Goal: Task Accomplishment & Management: Manage account settings

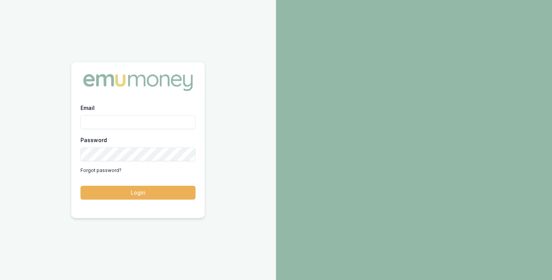
click at [81, 186] on button "Login" at bounding box center [138, 193] width 115 height 14
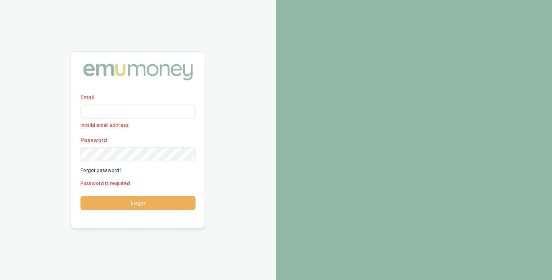
type input "brad.hearns@emumoney.com.au"
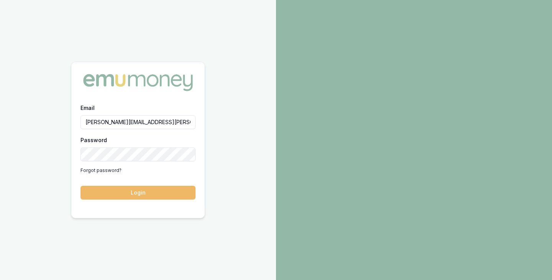
click at [140, 189] on button "Login" at bounding box center [138, 193] width 115 height 14
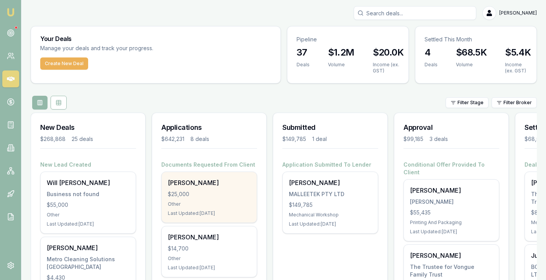
click at [183, 187] on div "[PERSON_NAME]" at bounding box center [209, 182] width 83 height 9
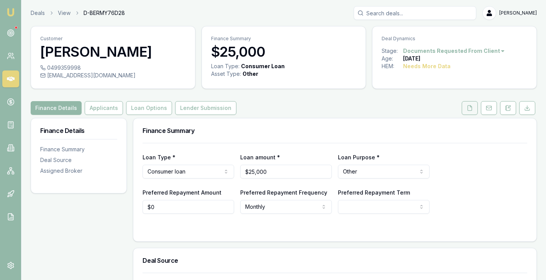
click at [469, 106] on icon at bounding box center [470, 108] width 6 height 6
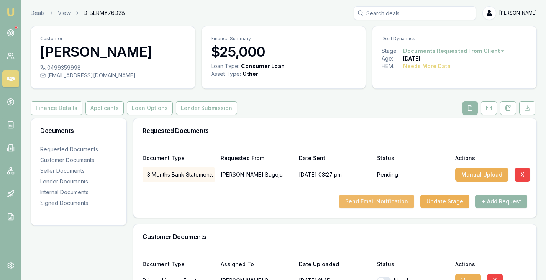
click at [380, 200] on button "Send Email Notification" at bounding box center [376, 202] width 75 height 14
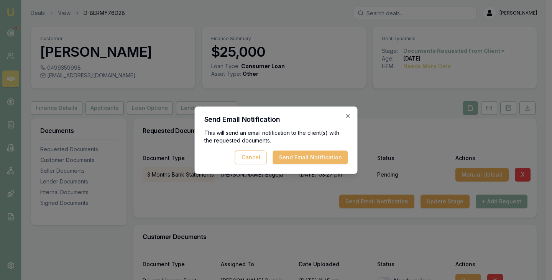
click at [325, 155] on button "Send Email Notification" at bounding box center [310, 158] width 75 height 14
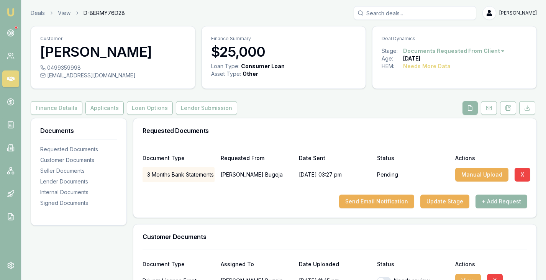
click at [262, 102] on div "Finance Details Applicants Loan Options Lender Submission" at bounding box center [284, 108] width 507 height 14
click at [8, 35] on circle at bounding box center [10, 33] width 7 height 7
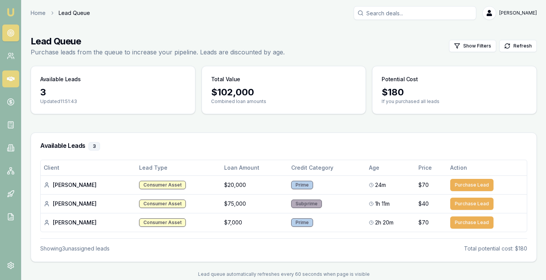
click at [15, 79] on link at bounding box center [10, 79] width 17 height 17
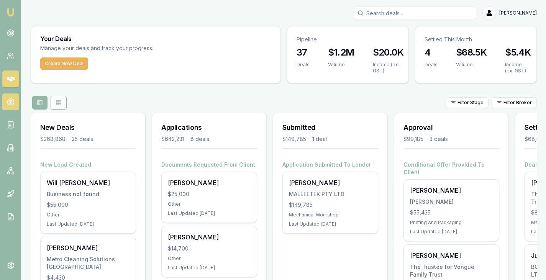
click at [9, 102] on icon at bounding box center [11, 102] width 8 height 8
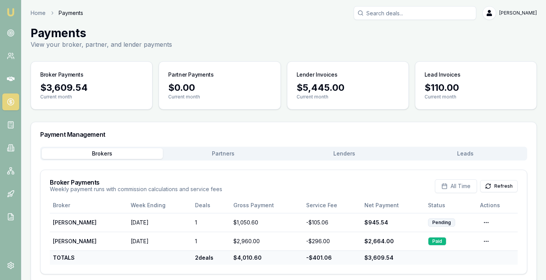
click at [337, 145] on div "Payment Management" at bounding box center [284, 134] width 506 height 25
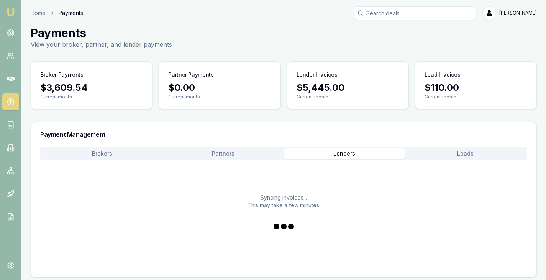
click at [345, 153] on button "Lenders" at bounding box center [344, 153] width 121 height 11
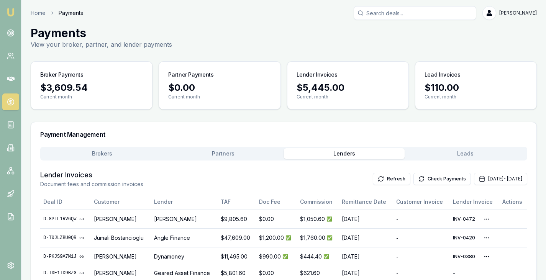
click at [100, 154] on button "Brokers" at bounding box center [102, 153] width 121 height 11
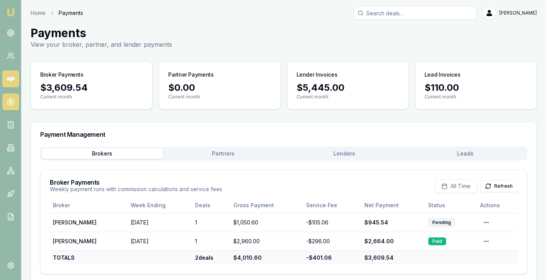
click at [8, 77] on icon at bounding box center [11, 79] width 8 height 8
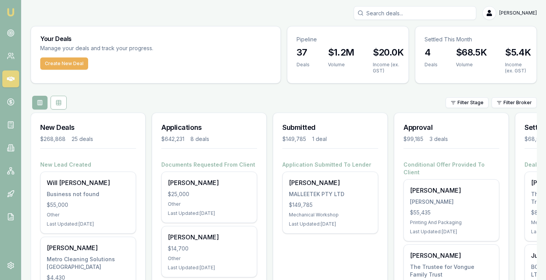
click at [163, 98] on div "Filter Stage Filter Broker" at bounding box center [284, 103] width 507 height 14
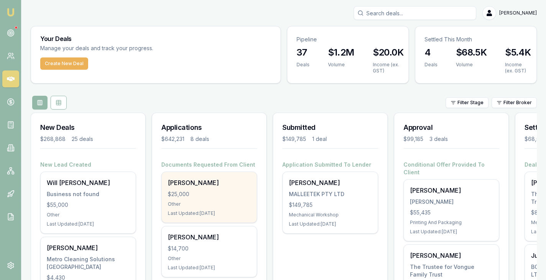
click at [191, 211] on div "Last Updated: 2 days ago" at bounding box center [209, 214] width 83 height 6
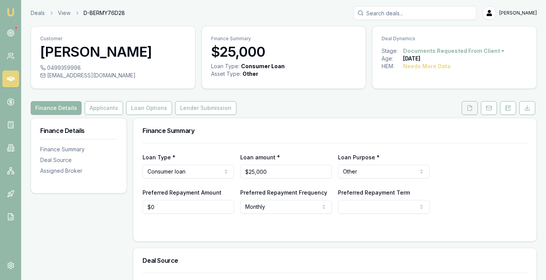
click at [474, 110] on button at bounding box center [470, 108] width 16 height 14
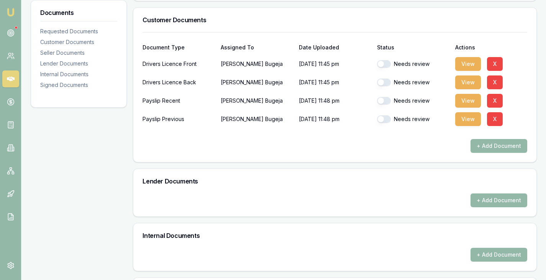
scroll to position [218, 0]
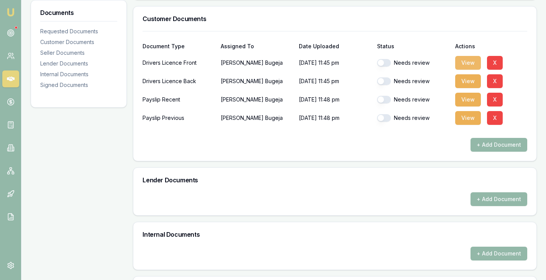
click at [464, 64] on button "View" at bounding box center [469, 63] width 26 height 14
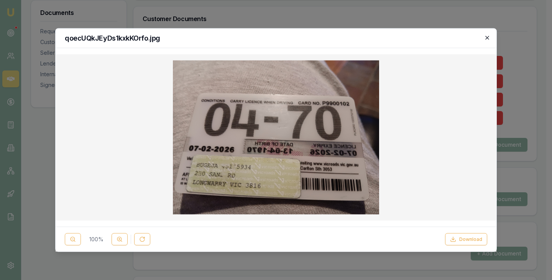
click at [489, 38] on icon "button" at bounding box center [487, 38] width 6 height 6
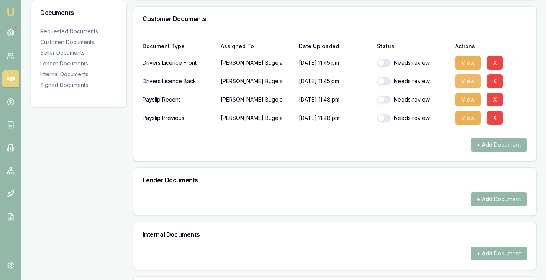
click at [468, 84] on button "View" at bounding box center [469, 81] width 26 height 14
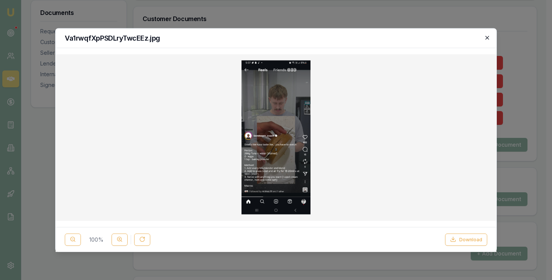
click at [487, 37] on icon "button" at bounding box center [487, 38] width 6 height 6
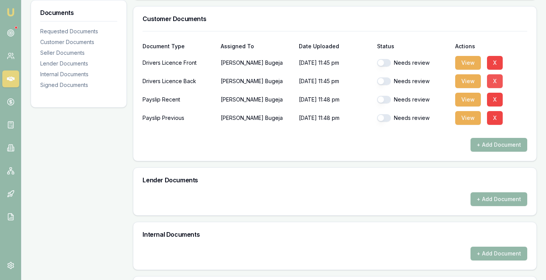
click at [493, 80] on button "X" at bounding box center [495, 81] width 16 height 14
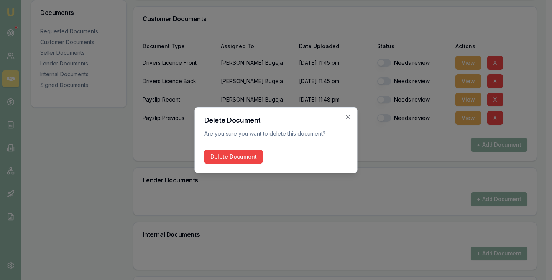
drag, startPoint x: 232, startPoint y: 158, endPoint x: 370, endPoint y: 136, distance: 139.1
click at [348, 117] on icon "button" at bounding box center [347, 116] width 3 height 3
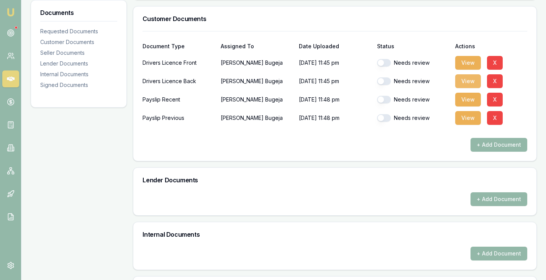
click at [470, 80] on button "View" at bounding box center [469, 81] width 26 height 14
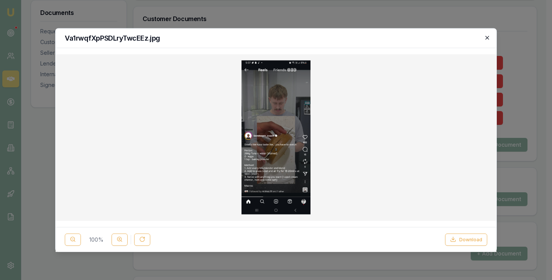
click at [489, 37] on icon "button" at bounding box center [487, 38] width 6 height 6
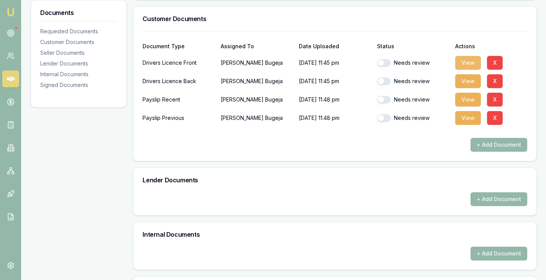
click at [465, 60] on button "View" at bounding box center [469, 63] width 26 height 14
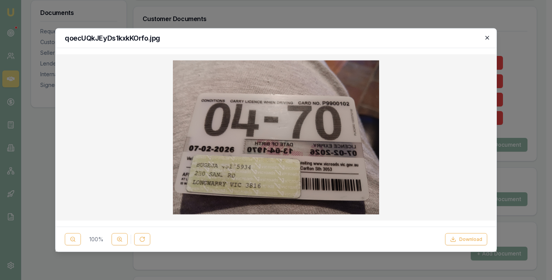
click at [488, 37] on icon "button" at bounding box center [487, 38] width 6 height 6
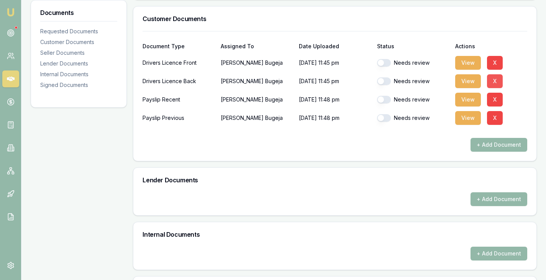
click at [497, 82] on button "X" at bounding box center [495, 81] width 16 height 14
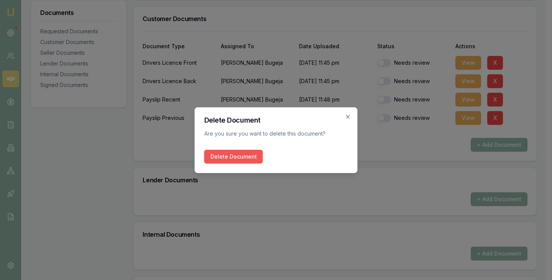
click at [227, 161] on button "Delete Document" at bounding box center [233, 157] width 59 height 14
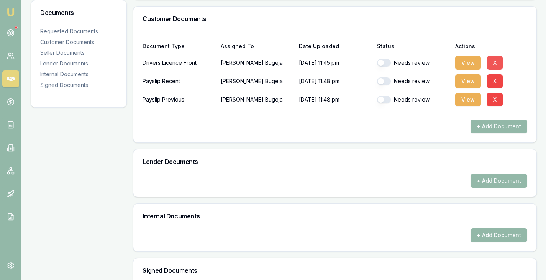
click at [496, 63] on button "X" at bounding box center [495, 63] width 16 height 14
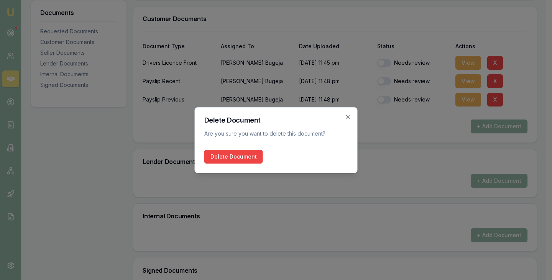
drag, startPoint x: 234, startPoint y: 155, endPoint x: 288, endPoint y: 161, distance: 55.2
click at [288, 161] on div "Delete Document" at bounding box center [276, 157] width 144 height 14
click at [243, 155] on button "Delete Document" at bounding box center [233, 157] width 59 height 14
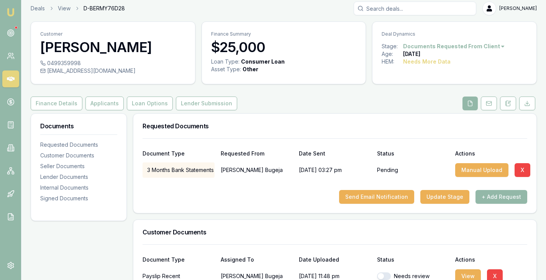
scroll to position [0, 0]
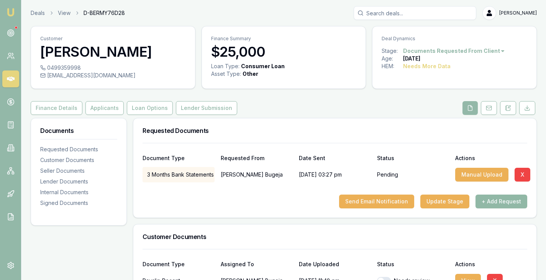
click at [497, 203] on button "+ Add Request" at bounding box center [502, 202] width 52 height 14
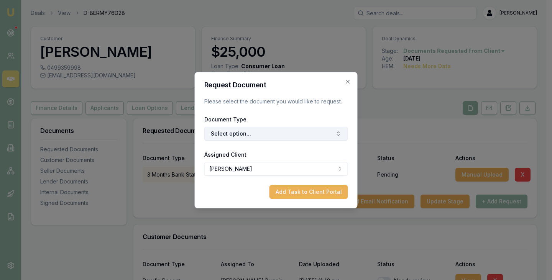
click at [263, 134] on button "Select option..." at bounding box center [276, 134] width 144 height 14
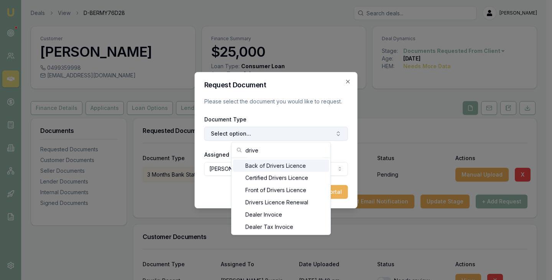
type input "driver"
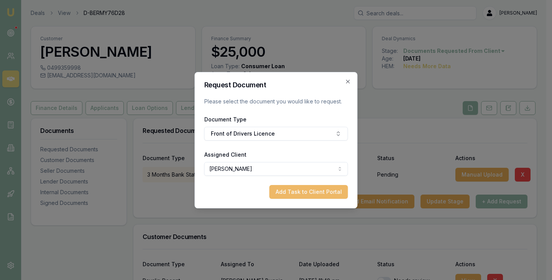
click at [299, 193] on button "Add Task to Client Portal" at bounding box center [309, 192] width 79 height 14
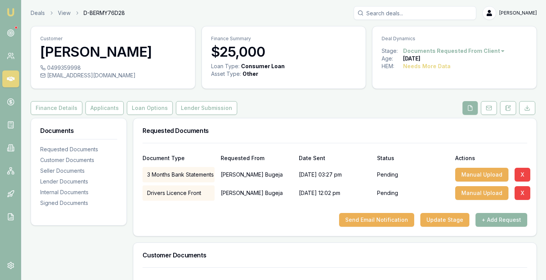
click at [507, 222] on button "+ Add Request" at bounding box center [502, 220] width 52 height 14
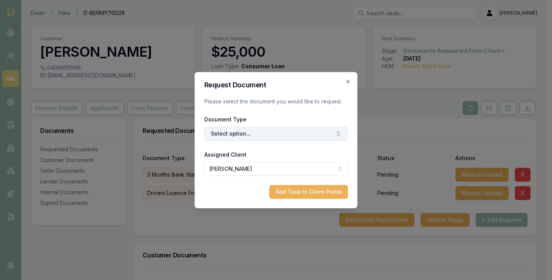
click at [236, 140] on button "Select option..." at bounding box center [276, 134] width 144 height 14
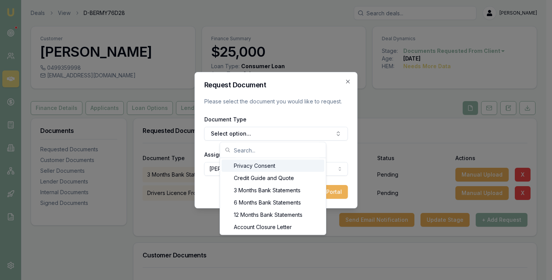
click at [260, 146] on input "text" at bounding box center [277, 150] width 87 height 15
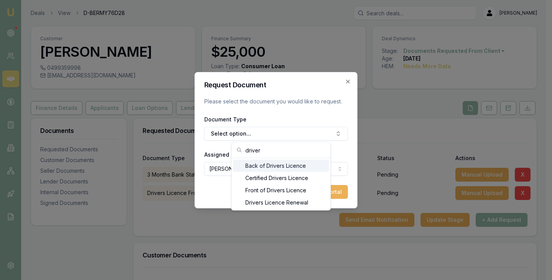
type input "drivers"
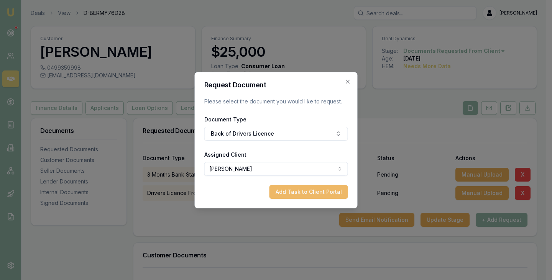
click at [315, 193] on button "Add Task to Client Portal" at bounding box center [309, 192] width 79 height 14
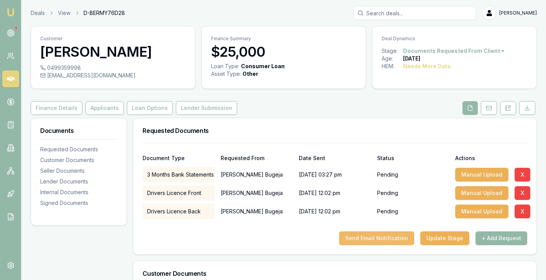
click at [373, 238] on button "Send Email Notification" at bounding box center [376, 239] width 75 height 14
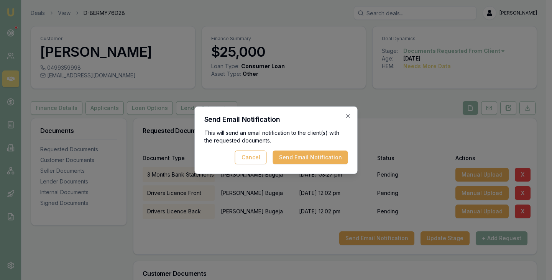
click at [253, 166] on div "Send Email Notification This will send an email notification to the client(s) w…" at bounding box center [276, 140] width 163 height 67
click at [260, 160] on button "Cancel" at bounding box center [251, 158] width 32 height 14
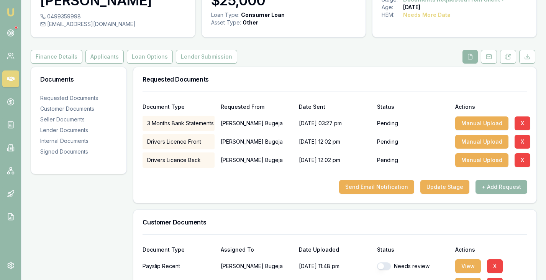
scroll to position [51, 0]
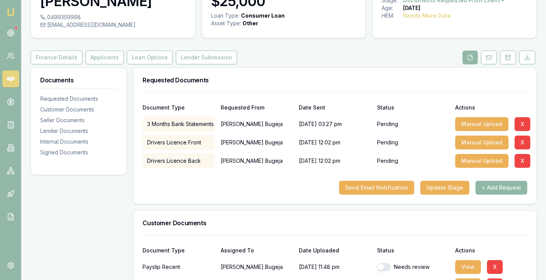
click at [499, 189] on button "+ Add Request" at bounding box center [502, 188] width 52 height 14
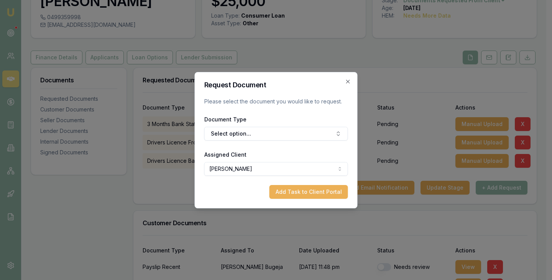
click at [229, 146] on form "Request Document Please select the document you would like to request. Document…" at bounding box center [276, 140] width 144 height 117
click at [250, 131] on button "Select option..." at bounding box center [276, 134] width 144 height 14
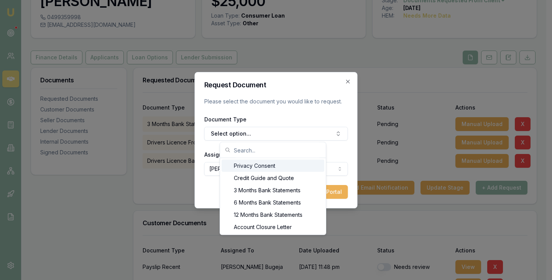
click at [273, 100] on p "Please select the document you would like to request." at bounding box center [276, 102] width 144 height 8
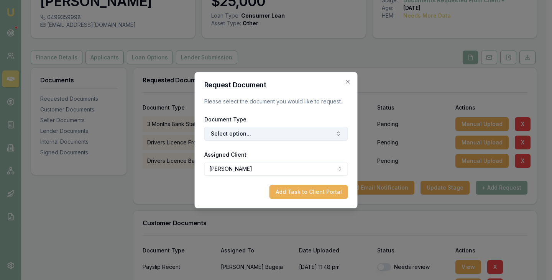
click at [264, 138] on button "Select option..." at bounding box center [276, 134] width 144 height 14
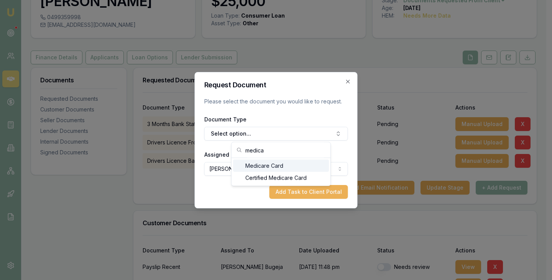
type input "medica"
click at [259, 165] on div "Medicare Card" at bounding box center [281, 166] width 96 height 12
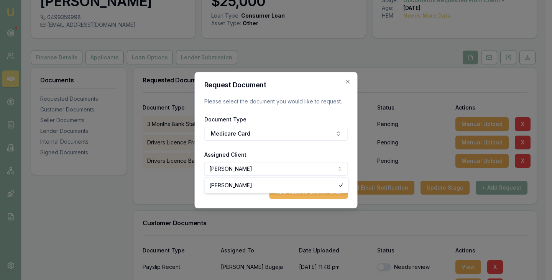
click at [259, 165] on body "Emu Broker Deals View D-BERMY76D28 [PERSON_NAME] Toggle Menu Customer [PERSON_N…" at bounding box center [273, 89] width 546 height 280
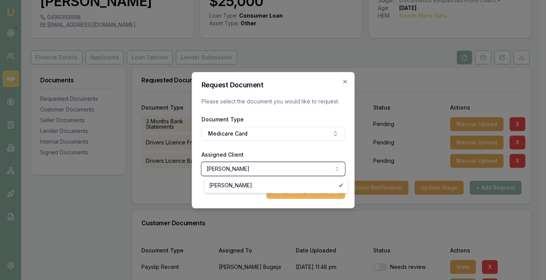
click at [245, 201] on body "Emu Broker Deals View D-BERMY76D28 [PERSON_NAME] Toggle Menu Customer [PERSON_N…" at bounding box center [270, 89] width 541 height 280
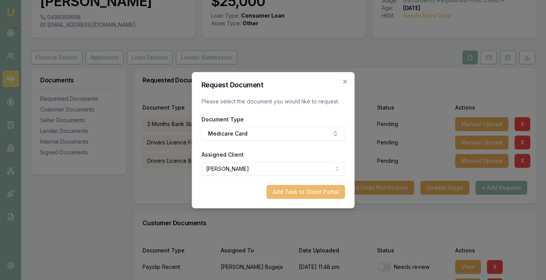
click at [309, 194] on button "Add Task to Client Portal" at bounding box center [305, 192] width 79 height 14
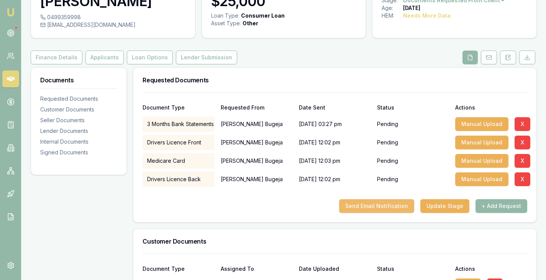
click at [386, 207] on button "Send Email Notification" at bounding box center [376, 206] width 75 height 14
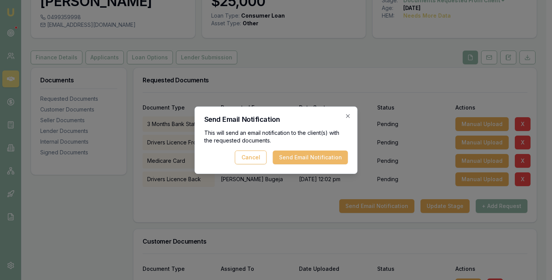
click at [306, 155] on button "Send Email Notification" at bounding box center [310, 158] width 75 height 14
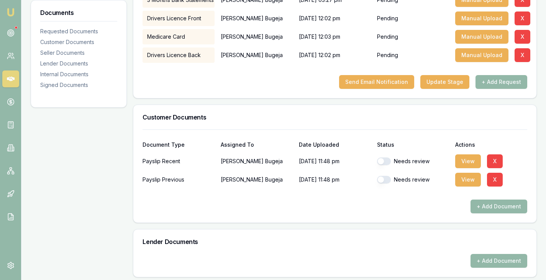
scroll to position [175, 0]
click at [473, 160] on button "View" at bounding box center [469, 161] width 26 height 14
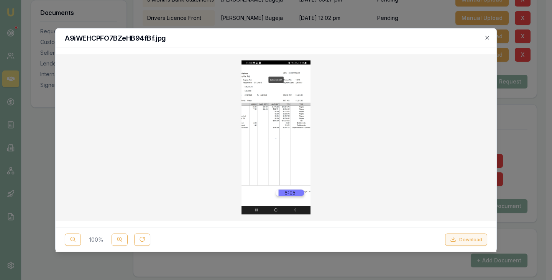
click at [462, 239] on button "Download" at bounding box center [466, 240] width 42 height 12
click at [487, 38] on icon "button" at bounding box center [487, 38] width 6 height 6
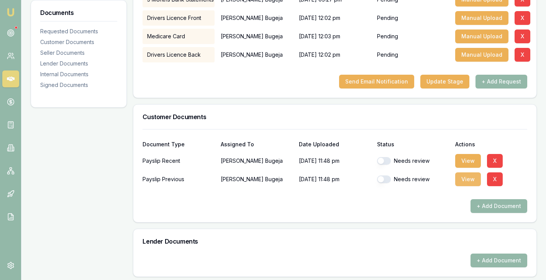
click at [468, 180] on button "View" at bounding box center [469, 180] width 26 height 14
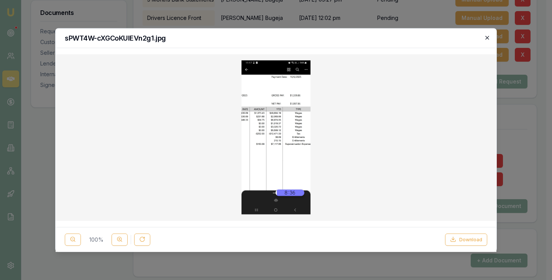
click at [486, 38] on icon "button" at bounding box center [487, 38] width 6 height 6
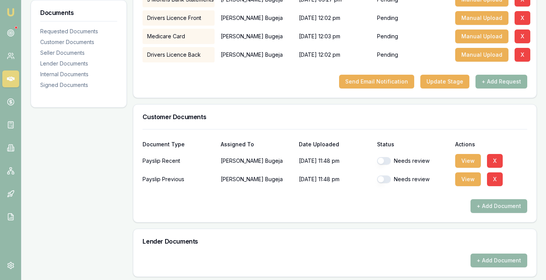
click at [492, 80] on button "+ Add Request" at bounding box center [502, 82] width 52 height 14
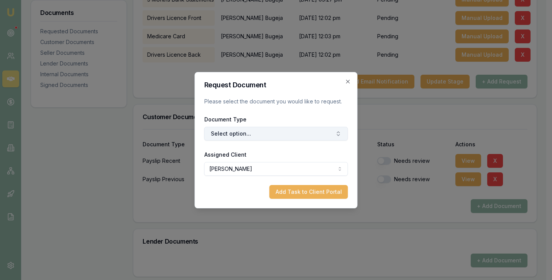
click at [242, 132] on button "Select option..." at bounding box center [276, 134] width 144 height 14
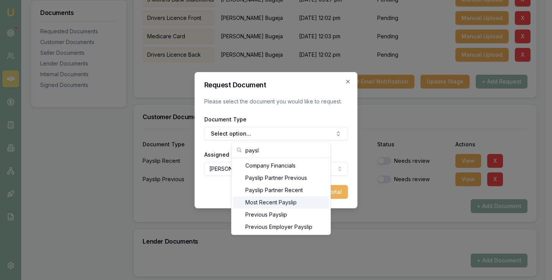
type input "paysl"
click at [279, 202] on div "Most Recent Payslip" at bounding box center [281, 203] width 96 height 12
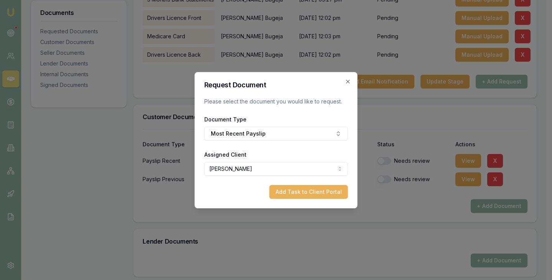
drag, startPoint x: 300, startPoint y: 193, endPoint x: 442, endPoint y: 109, distance: 165.2
click at [310, 190] on button "Add Task to Client Portal" at bounding box center [309, 192] width 79 height 14
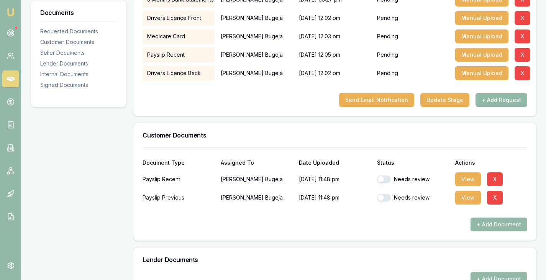
click at [501, 99] on button "+ Add Request" at bounding box center [502, 100] width 52 height 14
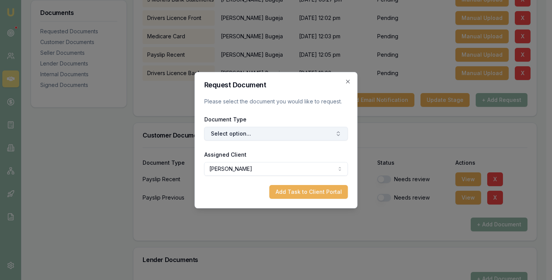
click at [252, 133] on button "Select option..." at bounding box center [276, 134] width 144 height 14
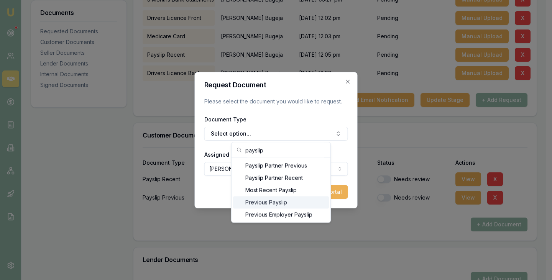
type input "payslip"
click at [266, 200] on div "Previous Payslip" at bounding box center [281, 203] width 96 height 12
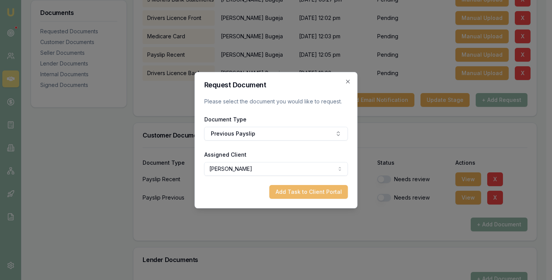
click at [311, 188] on button "Add Task to Client Portal" at bounding box center [309, 192] width 79 height 14
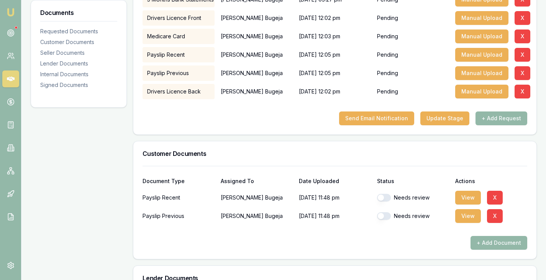
click at [498, 187] on div "Payslip Recent [PERSON_NAME] [DATE] 11:48 pm Needs review View X" at bounding box center [335, 196] width 385 height 18
click at [496, 199] on button "X" at bounding box center [495, 198] width 16 height 14
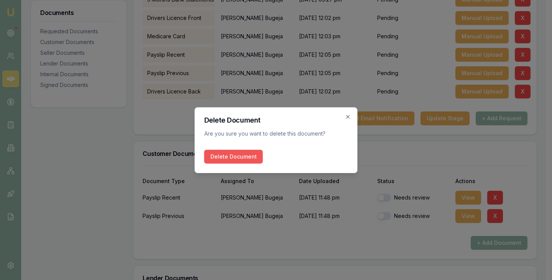
click at [227, 158] on button "Delete Document" at bounding box center [233, 157] width 59 height 14
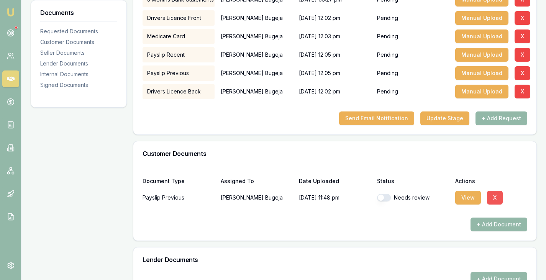
click at [494, 198] on button "X" at bounding box center [495, 198] width 16 height 14
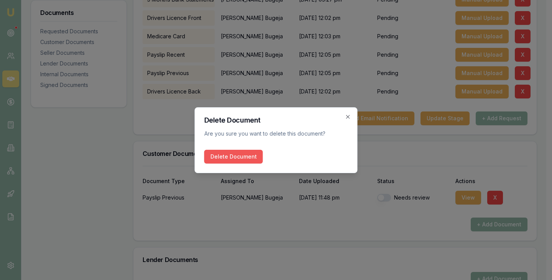
click at [214, 157] on button "Delete Document" at bounding box center [233, 157] width 59 height 14
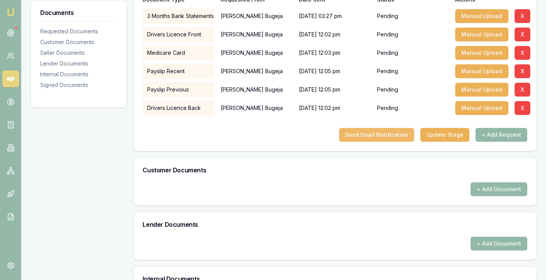
scroll to position [158, 0]
click at [384, 135] on button "Send Email Notification" at bounding box center [376, 135] width 75 height 14
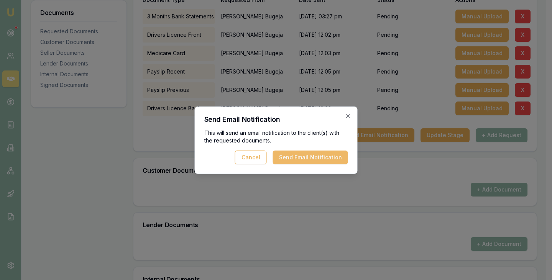
click at [312, 154] on button "Send Email Notification" at bounding box center [310, 158] width 75 height 14
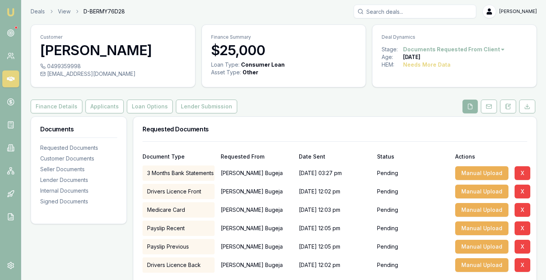
scroll to position [0, 0]
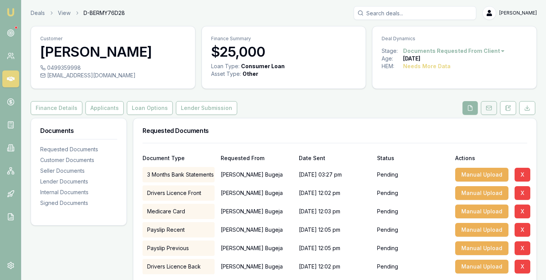
click at [491, 112] on button at bounding box center [489, 108] width 16 height 14
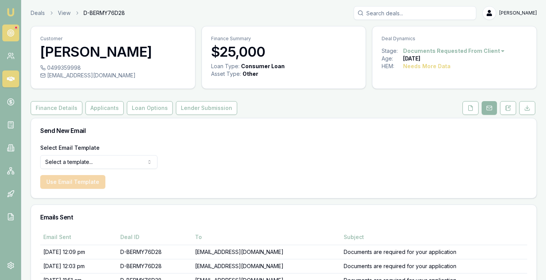
click at [8, 35] on icon at bounding box center [11, 33] width 8 height 8
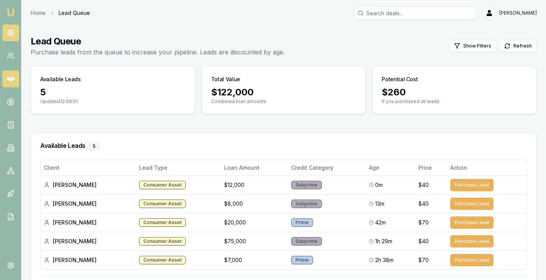
click at [9, 80] on icon at bounding box center [11, 79] width 8 height 5
